Goal: Task Accomplishment & Management: Use online tool/utility

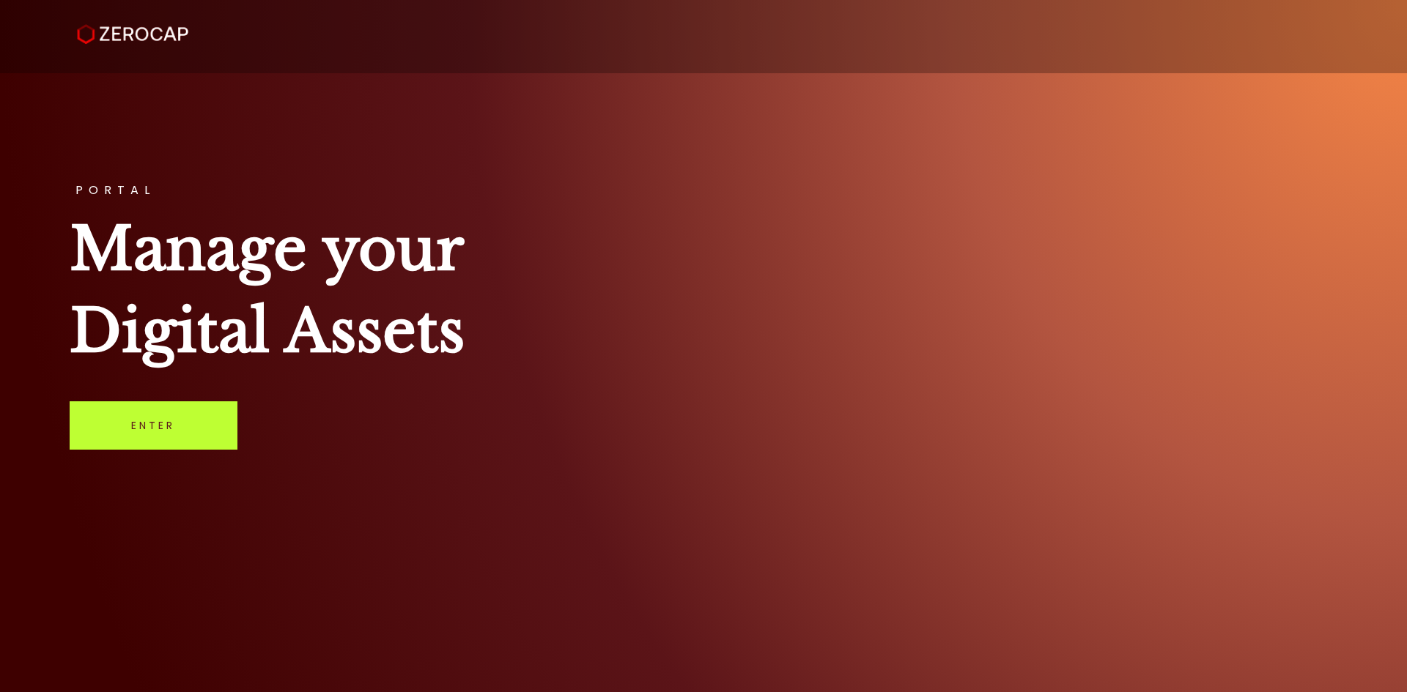
click at [168, 431] on link "Enter" at bounding box center [154, 426] width 168 height 48
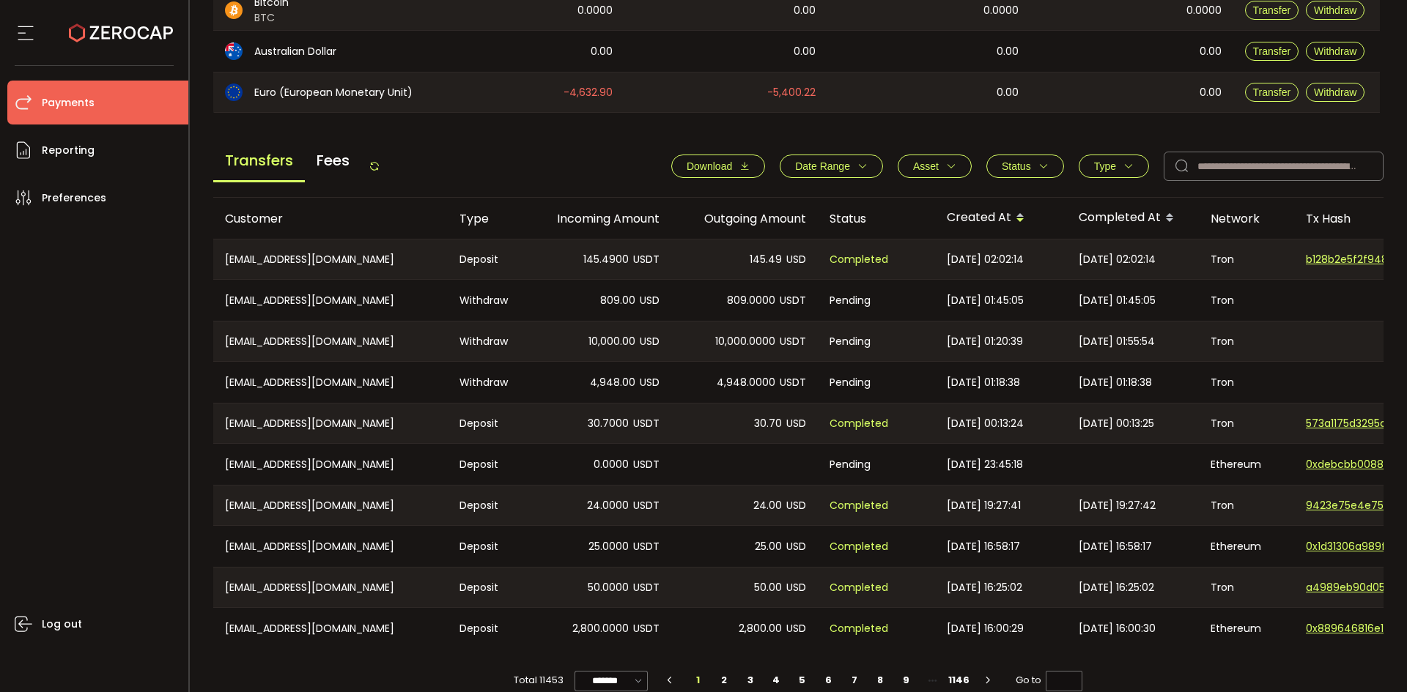
scroll to position [495, 0]
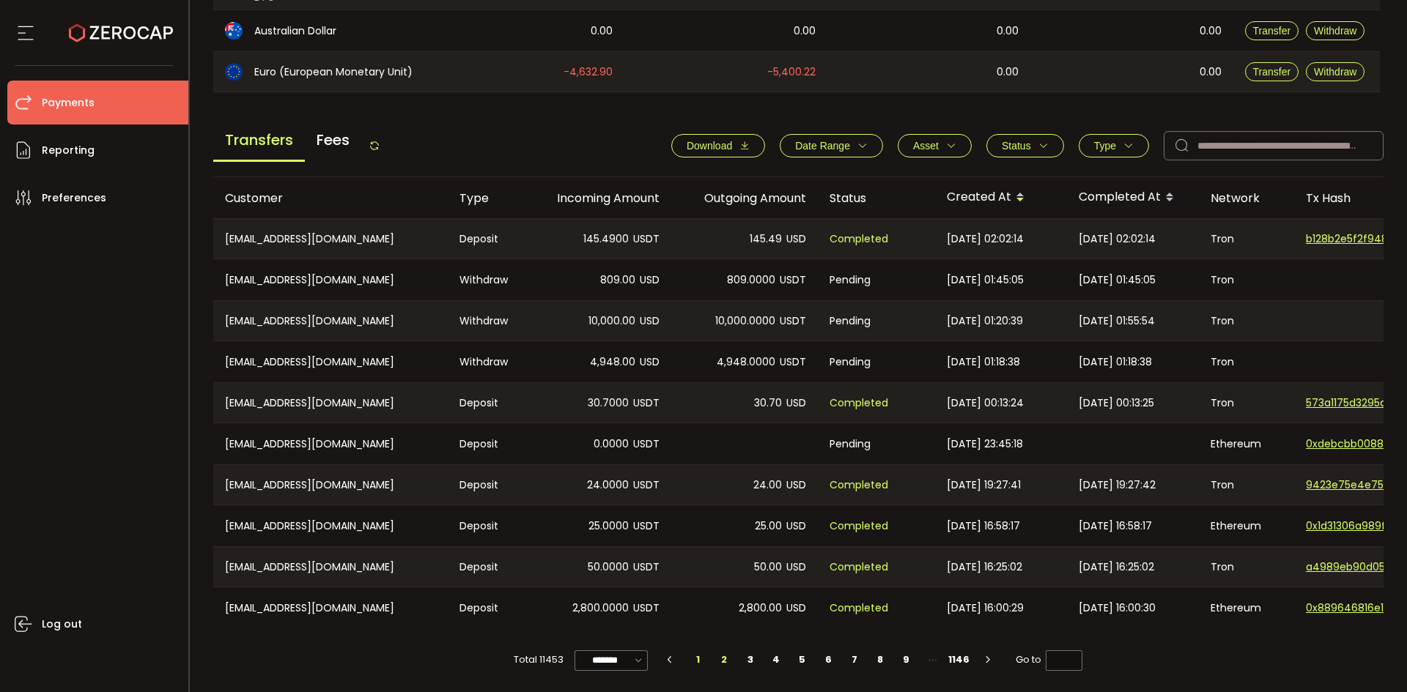
click at [721, 660] on li "2" at bounding box center [724, 660] width 26 height 21
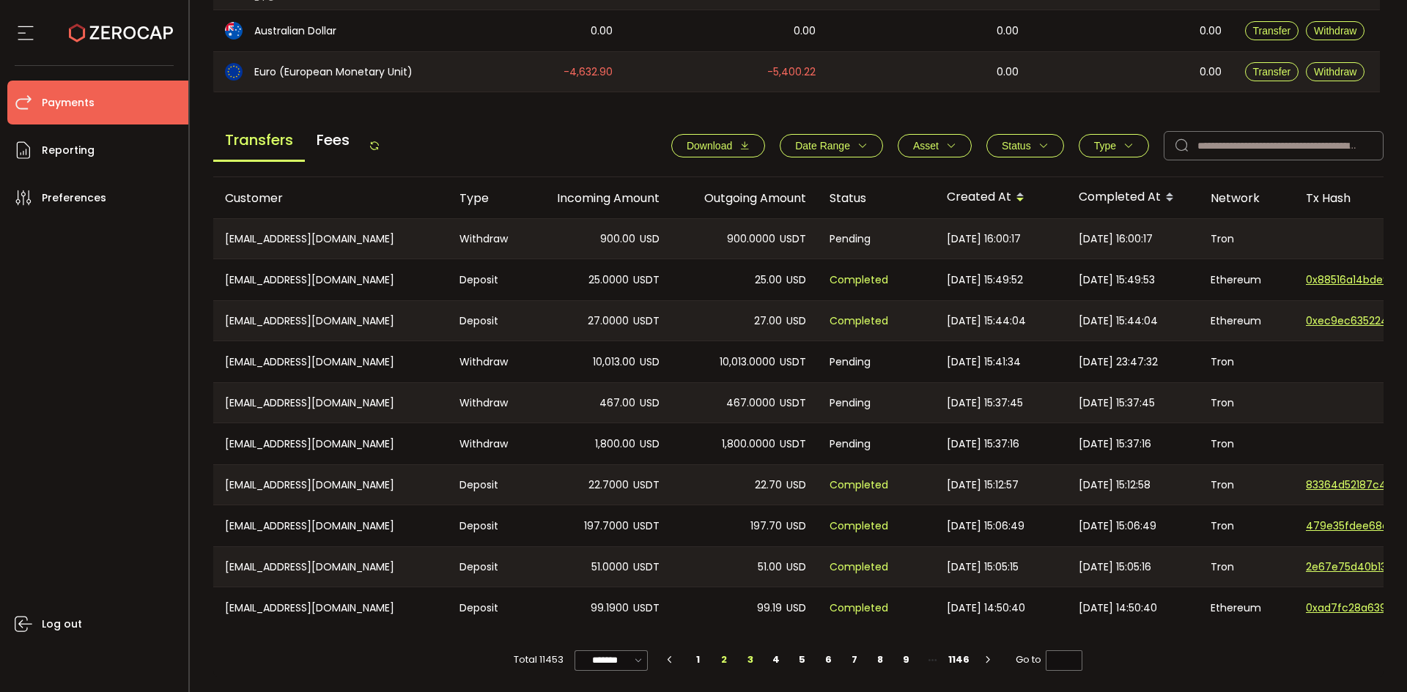
click at [752, 662] on li "3" at bounding box center [750, 660] width 26 height 21
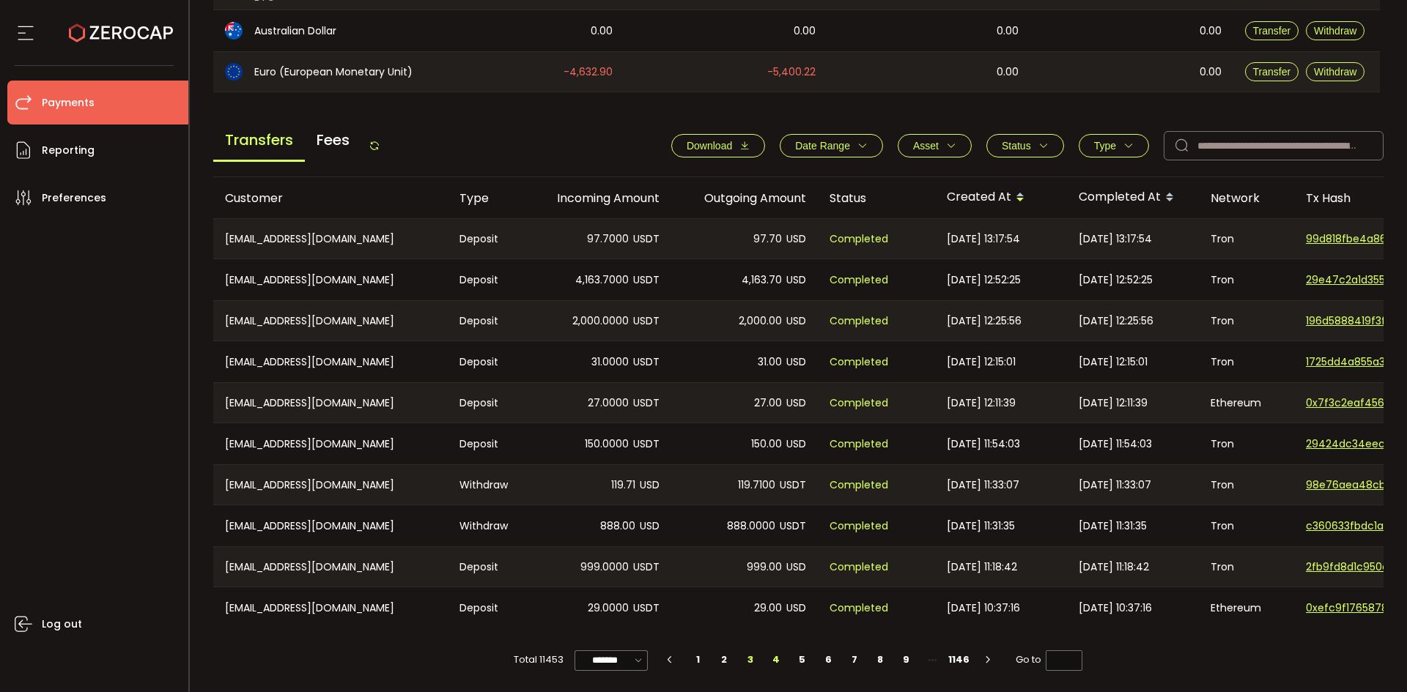
click at [774, 662] on li "4" at bounding box center [776, 660] width 26 height 21
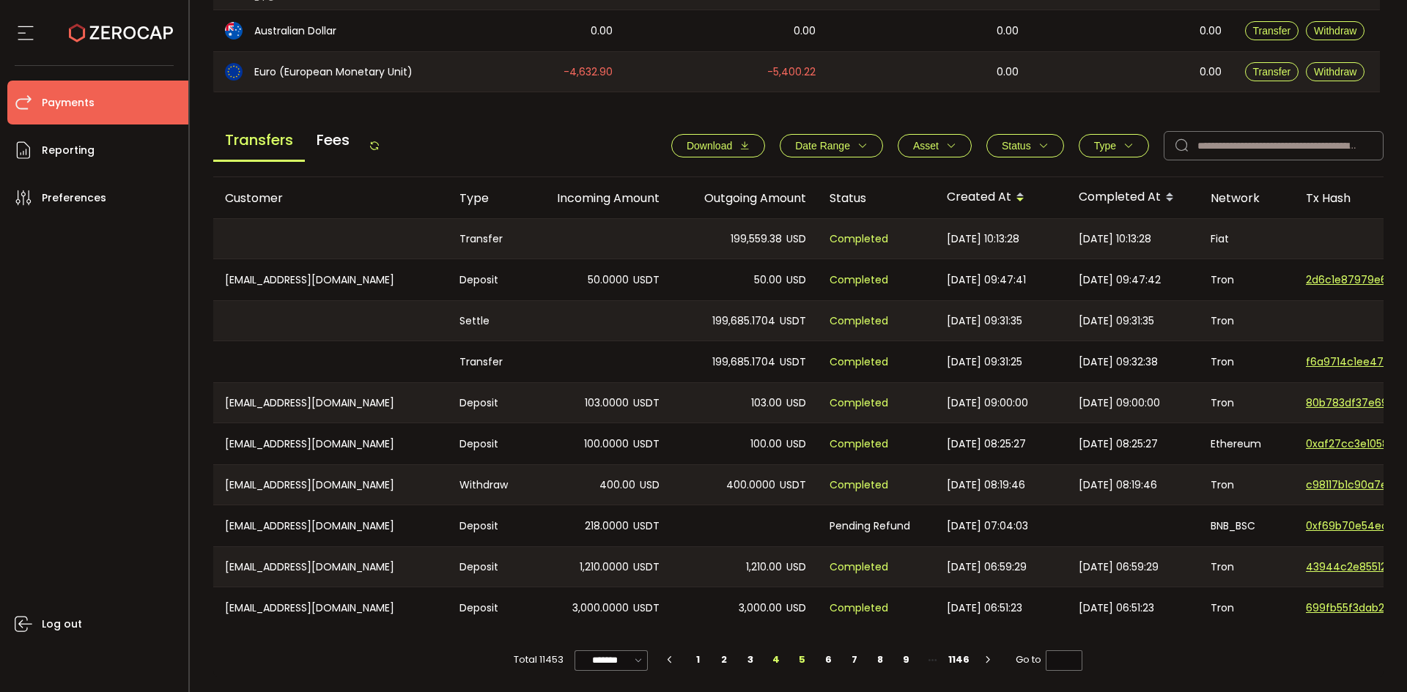
click at [804, 662] on li "5" at bounding box center [802, 660] width 26 height 21
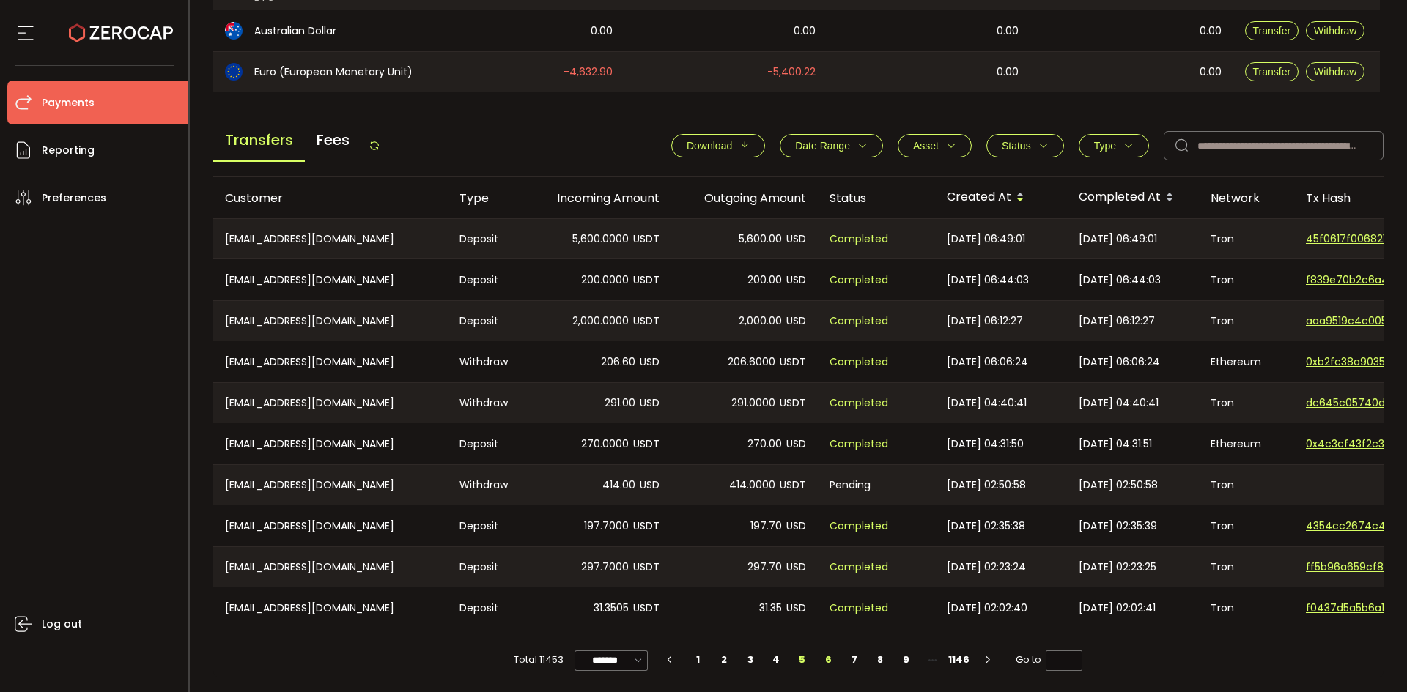
click at [829, 667] on li "6" at bounding box center [828, 660] width 26 height 21
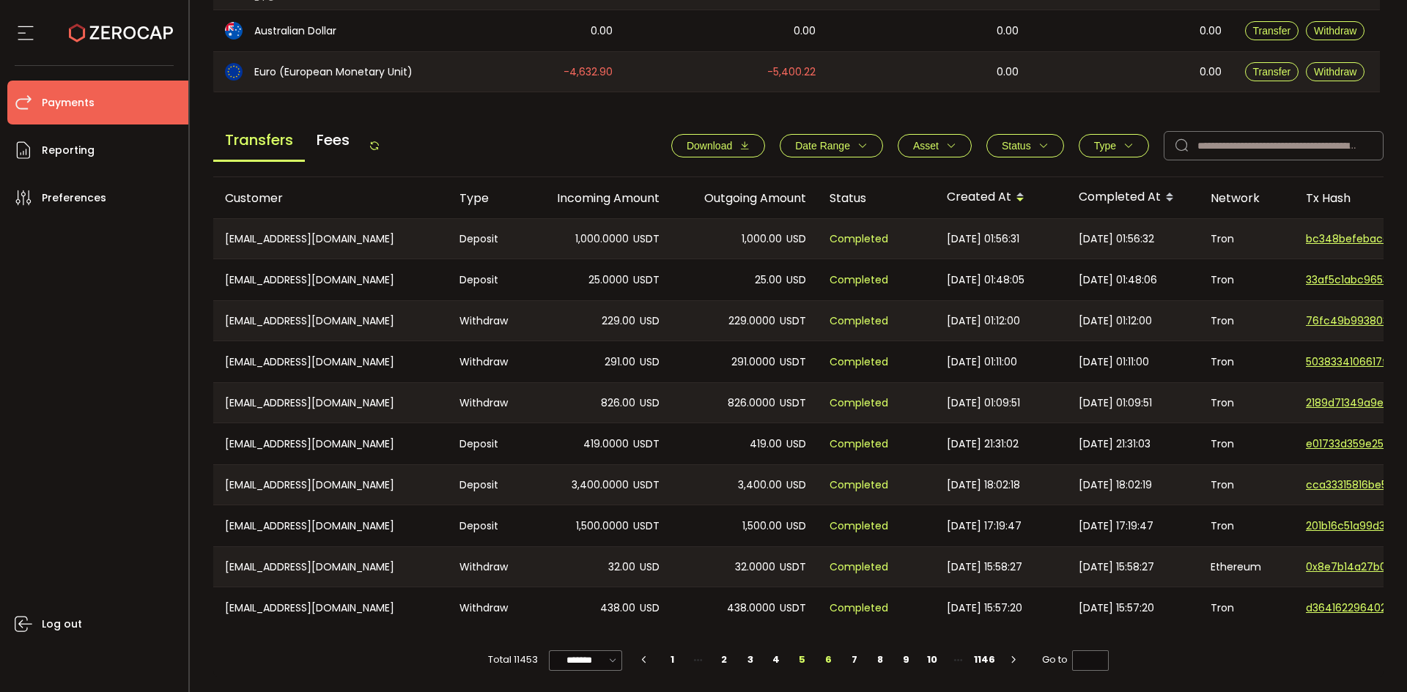
click at [798, 658] on li "5" at bounding box center [802, 660] width 26 height 21
type input "*"
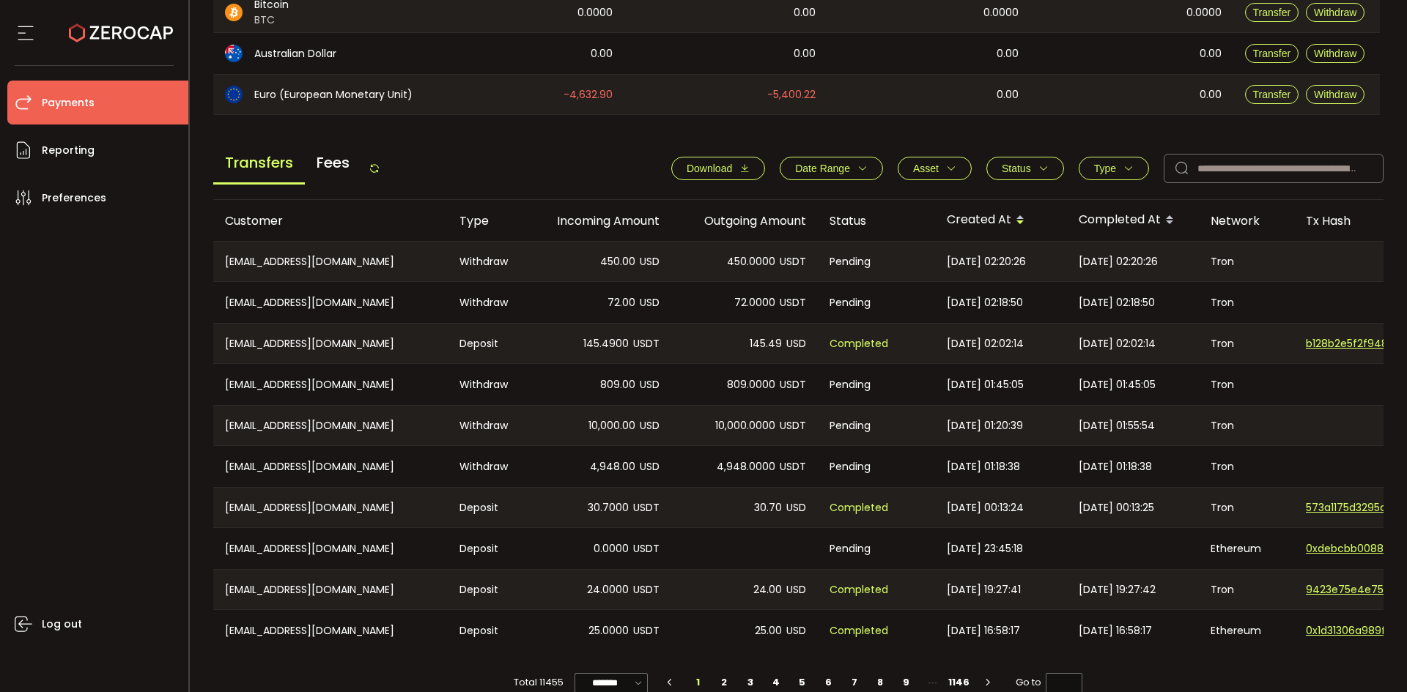
scroll to position [495, 0]
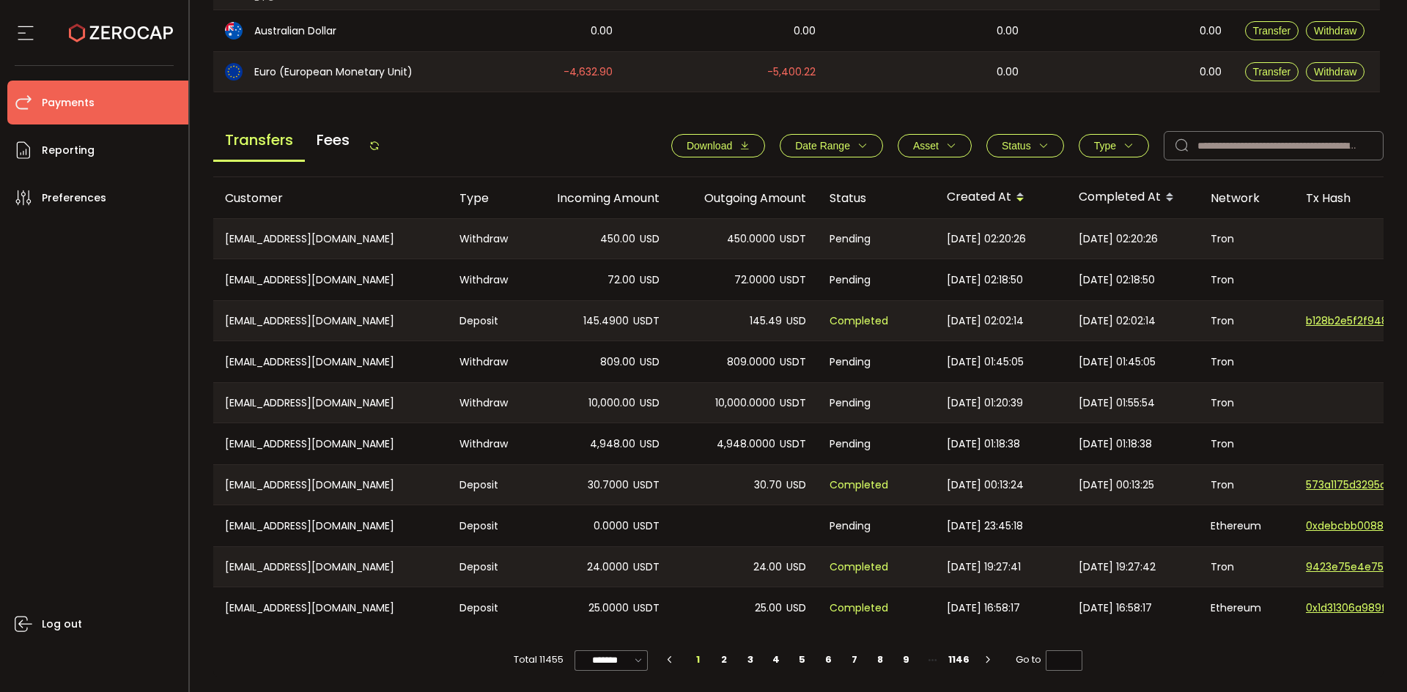
click at [1123, 142] on icon "button" at bounding box center [1128, 146] width 10 height 10
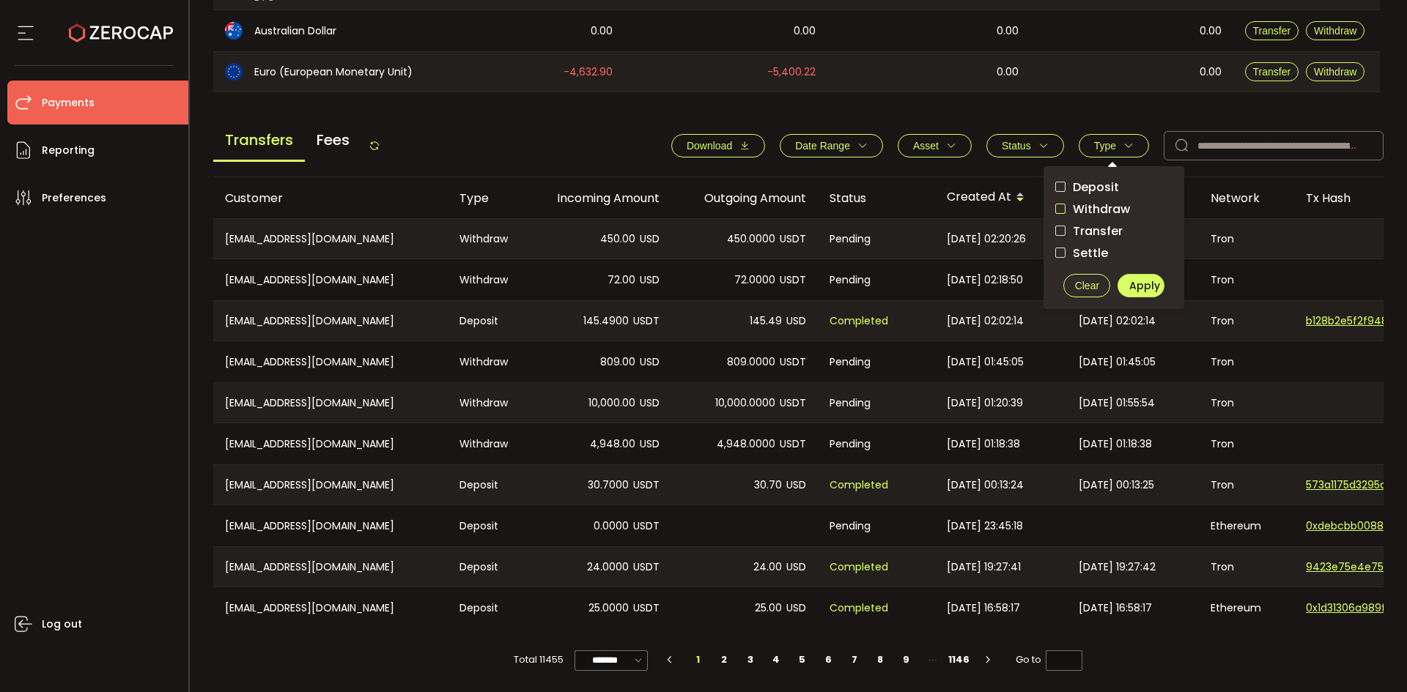
click at [1057, 205] on span "checkbox-group" at bounding box center [1060, 209] width 10 height 10
click at [1131, 278] on span "Apply" at bounding box center [1144, 285] width 31 height 15
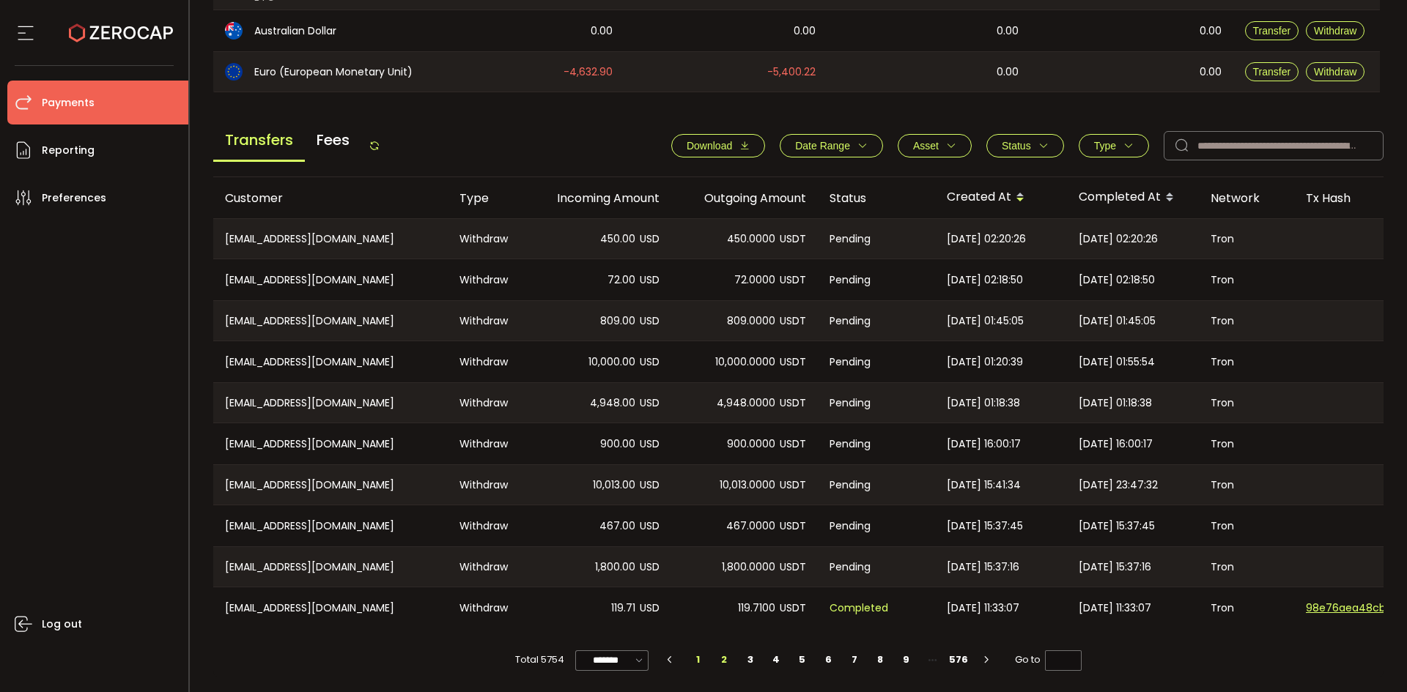
click at [722, 654] on li "2" at bounding box center [724, 660] width 26 height 21
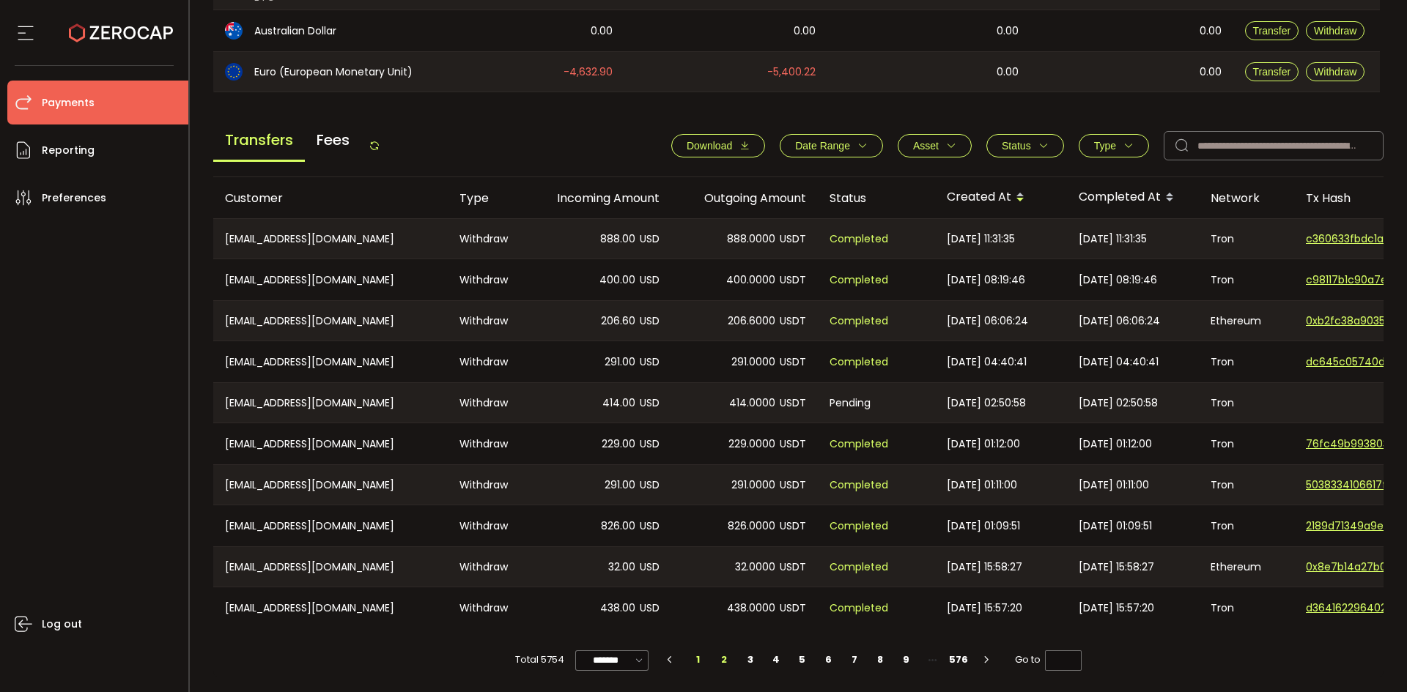
click at [690, 656] on li "1" at bounding box center [698, 660] width 26 height 21
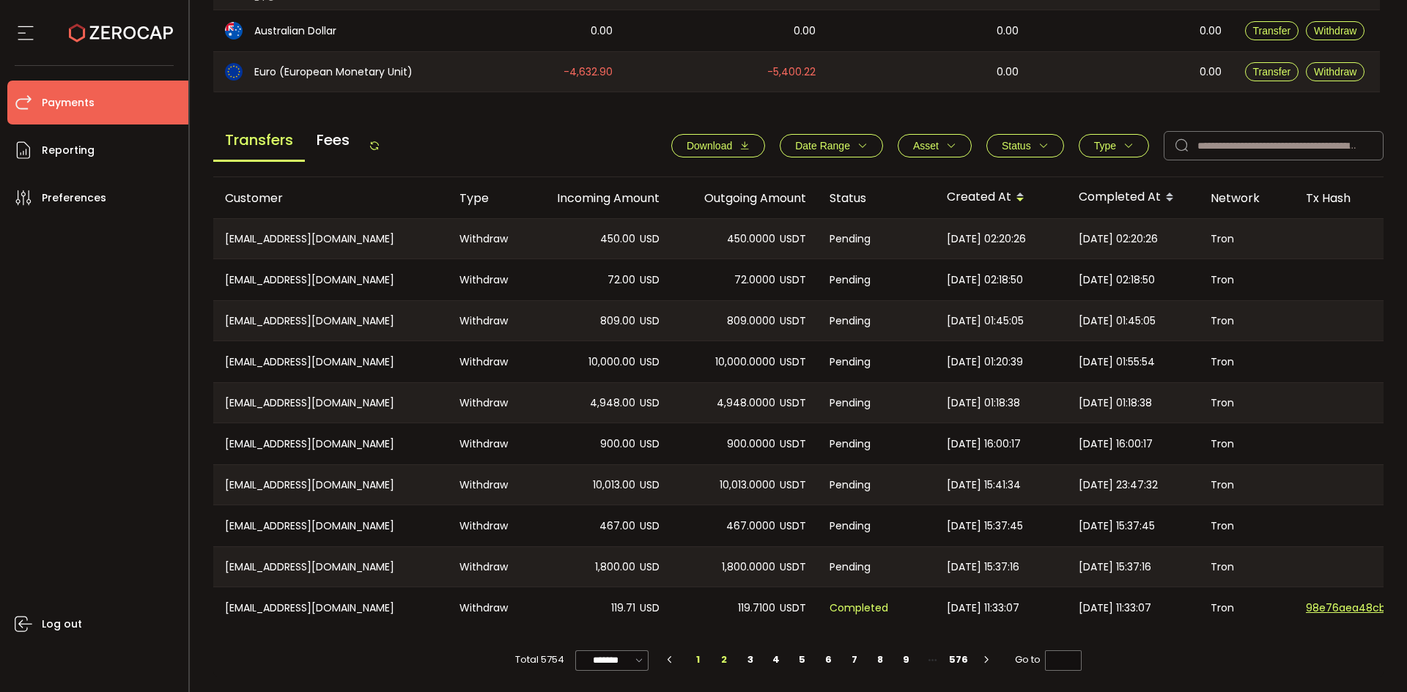
click at [718, 664] on li "2" at bounding box center [724, 660] width 26 height 21
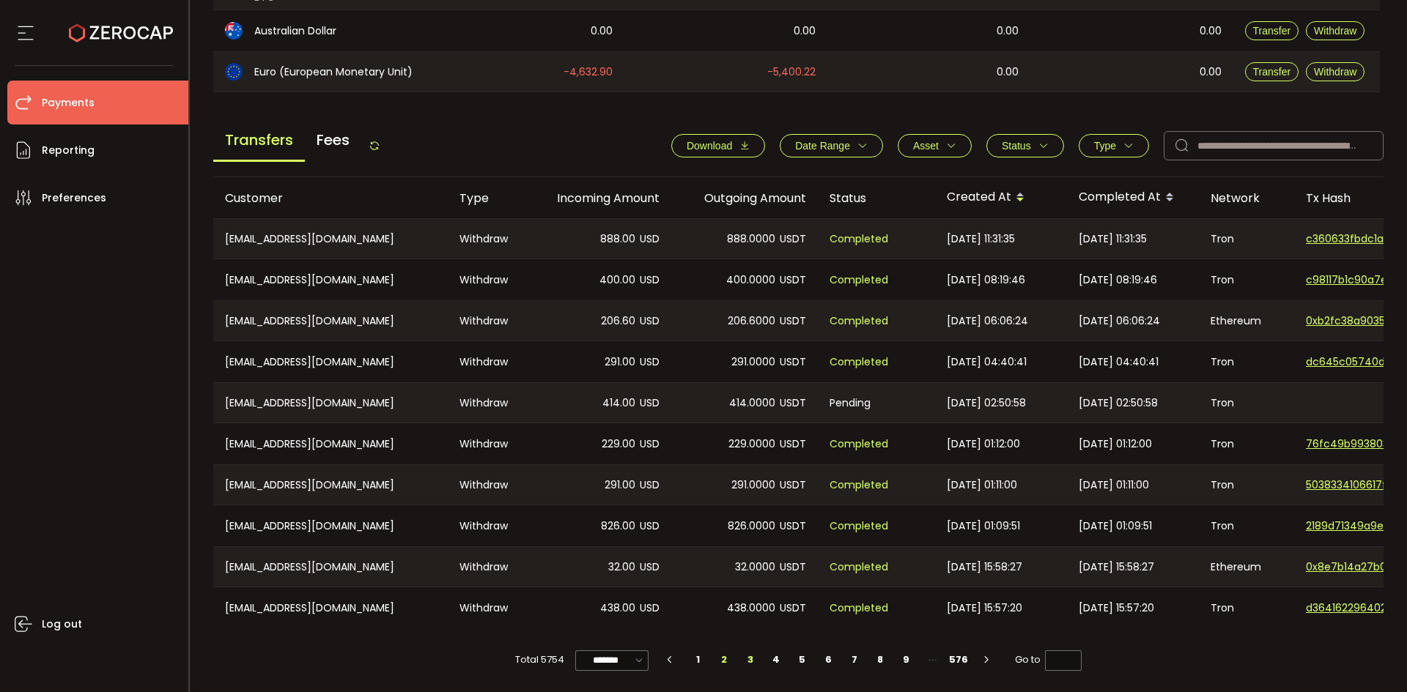
click at [751, 662] on li "3" at bounding box center [750, 660] width 26 height 21
click at [728, 659] on li "2" at bounding box center [724, 660] width 26 height 21
click at [751, 659] on li "3" at bounding box center [750, 660] width 26 height 21
click at [705, 659] on li "1" at bounding box center [698, 660] width 26 height 21
type input "*"
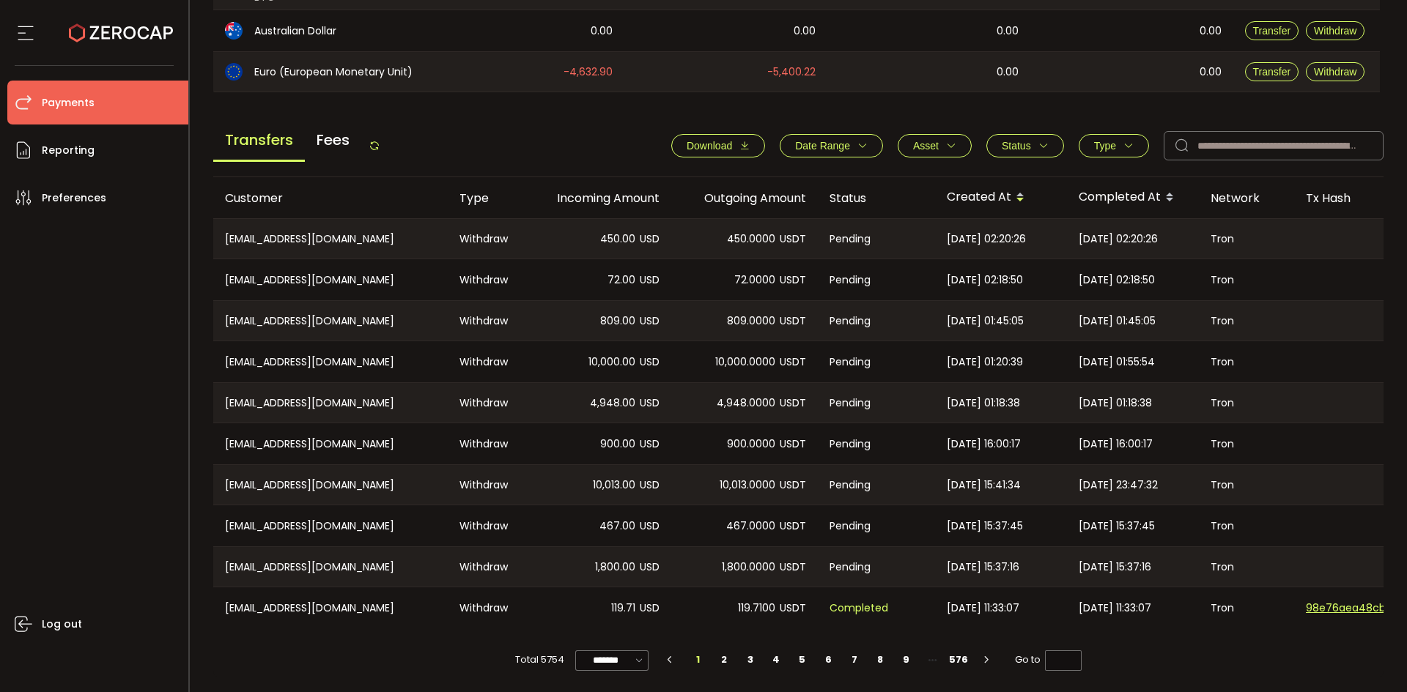
click at [1031, 106] on main "Balance Assets Trading Balance Trading Balance (USD) Custody Balance Locked for…" at bounding box center [798, 157] width 1171 height 1040
